Goal: Find specific page/section: Find specific page/section

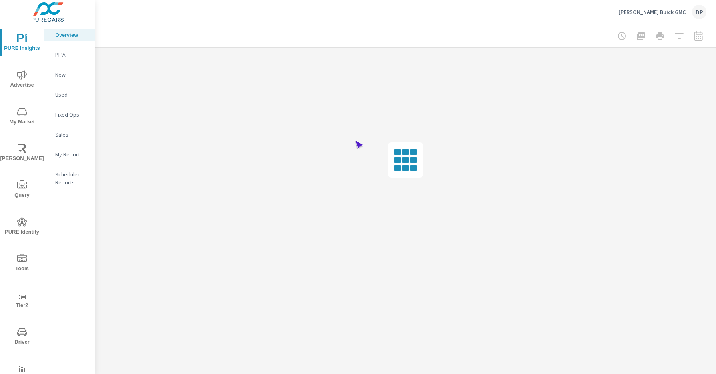
click at [20, 337] on span "Driver" at bounding box center [22, 338] width 38 height 20
